Goal: Navigation & Orientation: Find specific page/section

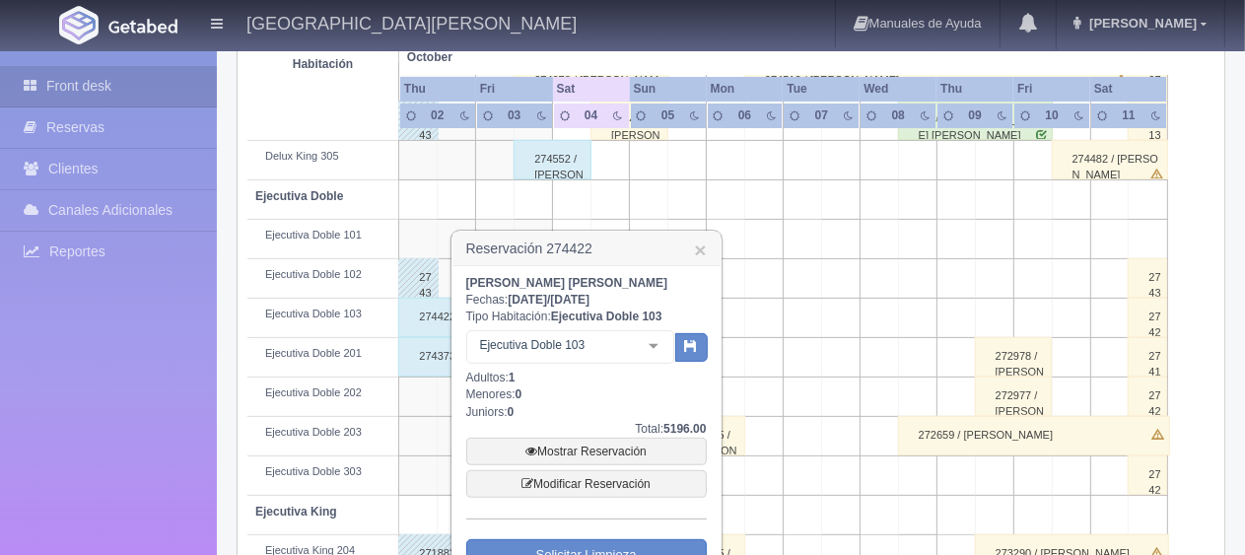
scroll to position [592, 0]
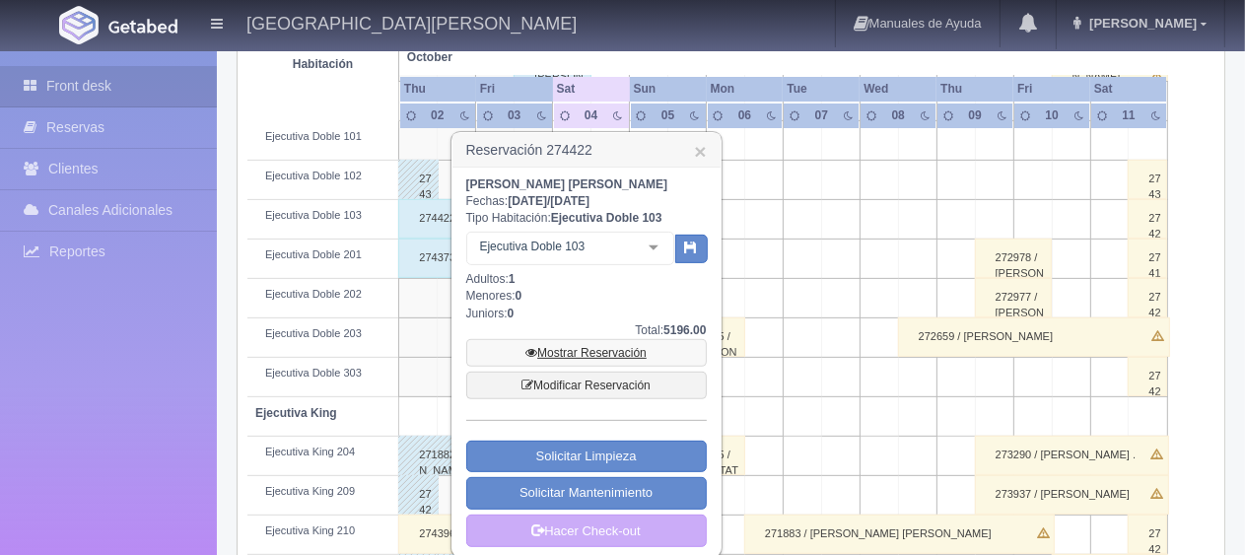
click at [587, 345] on link "Mostrar Reservación" at bounding box center [586, 353] width 241 height 28
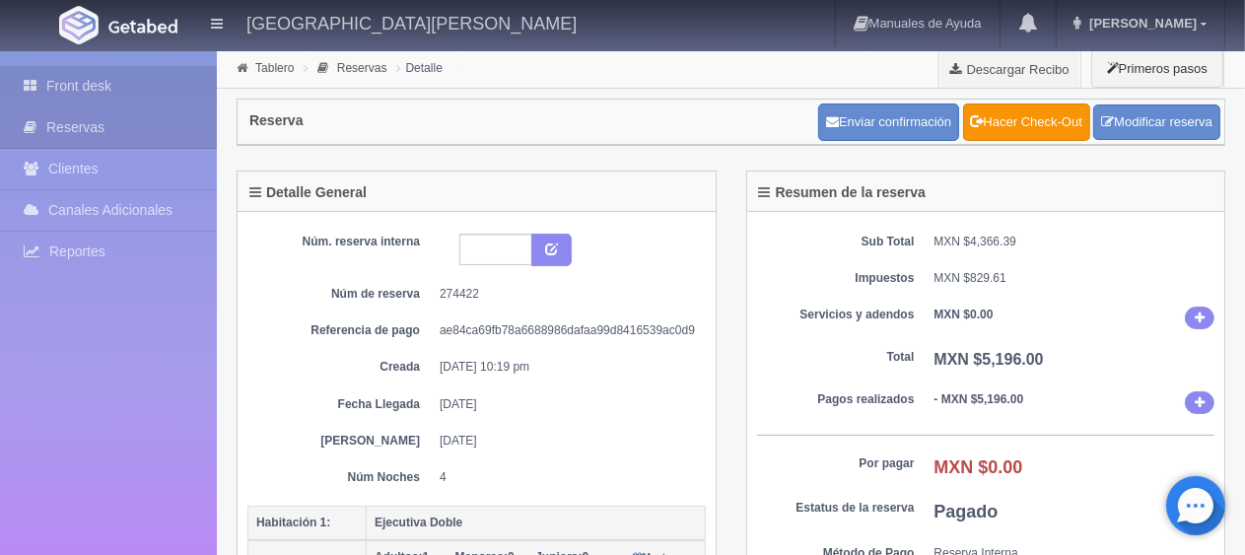
click at [141, 82] on link "Front desk" at bounding box center [108, 86] width 217 height 40
